Goal: Task Accomplishment & Management: Manage account settings

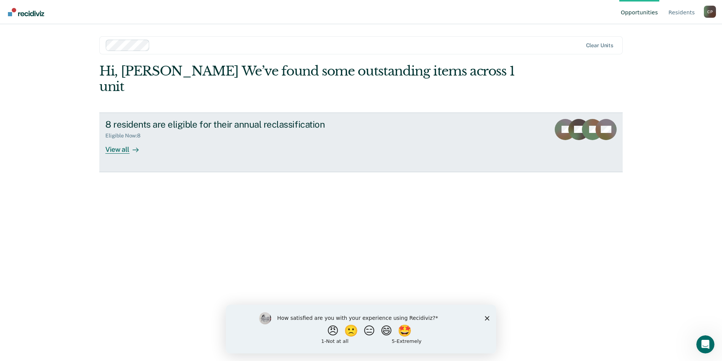
click at [312, 124] on div "8 residents are eligible for their annual reclassification Eligible Now : 8 Vie…" at bounding box center [246, 136] width 283 height 35
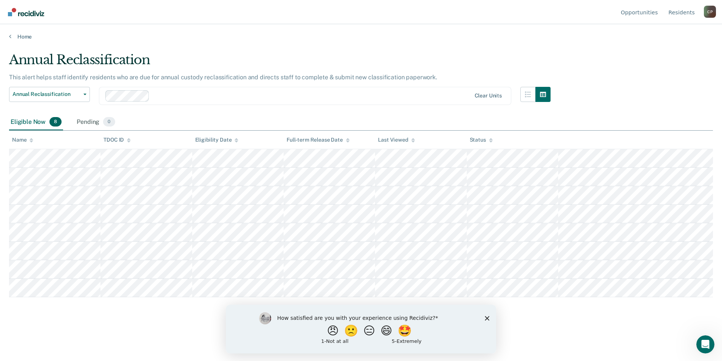
click at [489, 318] on icon "Close survey" at bounding box center [487, 318] width 5 height 5
